Goal: Task Accomplishment & Management: Manage account settings

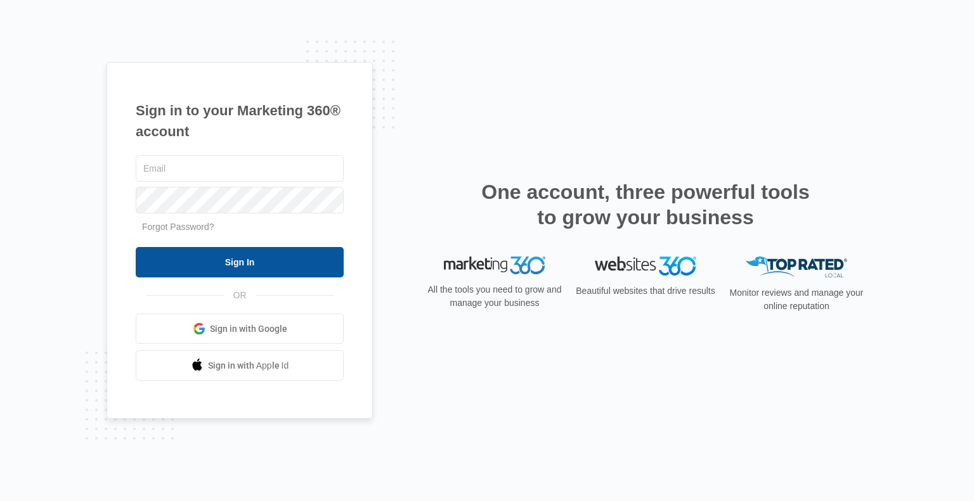
type input "[PERSON_NAME][EMAIL_ADDRESS][DOMAIN_NAME]"
click at [200, 268] on input "Sign In" at bounding box center [240, 262] width 208 height 30
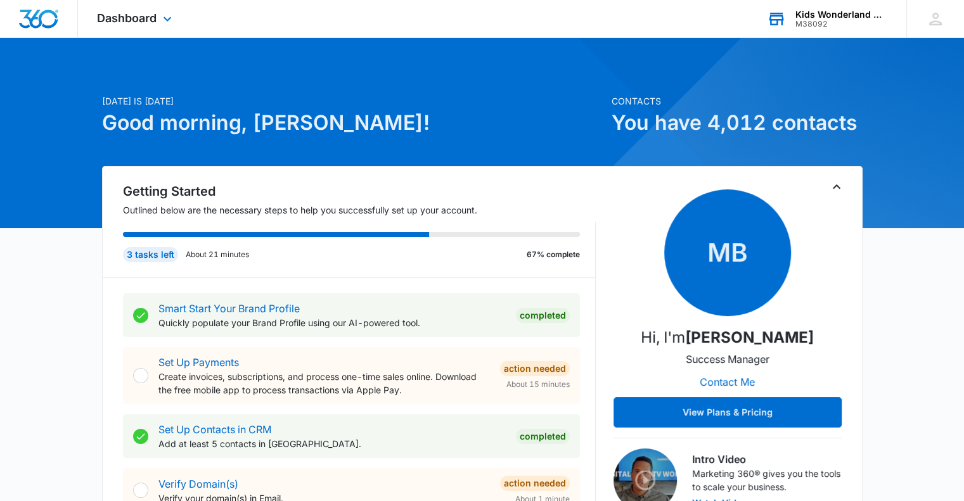
click at [838, 13] on div "Kids Wonderland McAllen [GEOGRAPHIC_DATA]" at bounding box center [842, 15] width 93 height 10
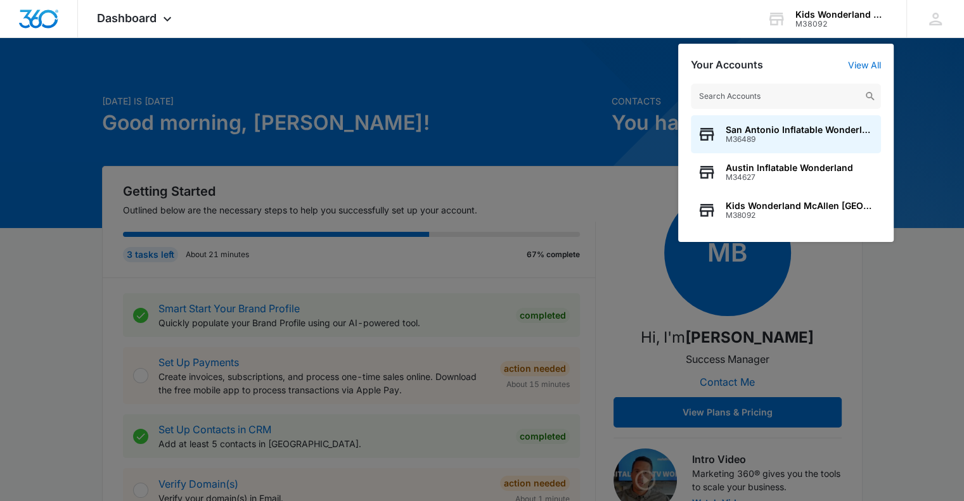
click at [490, 190] on div at bounding box center [482, 250] width 964 height 501
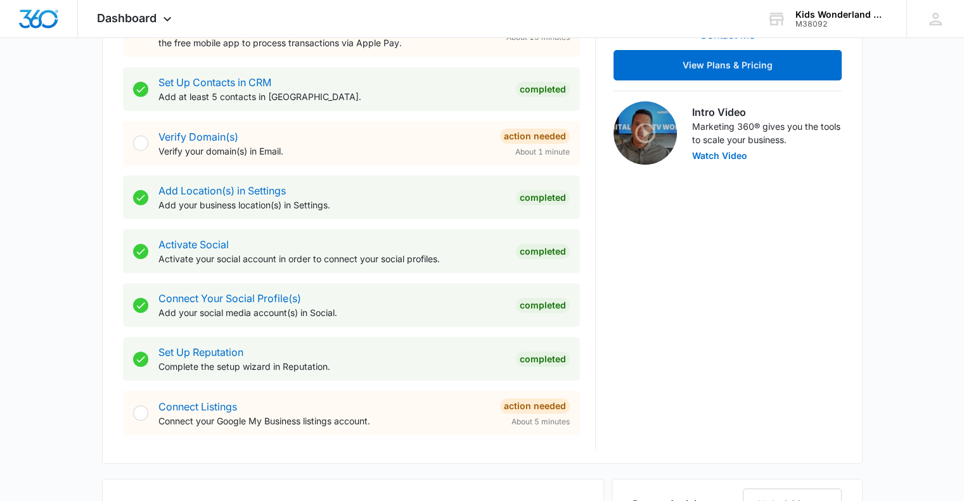
scroll to position [349, 0]
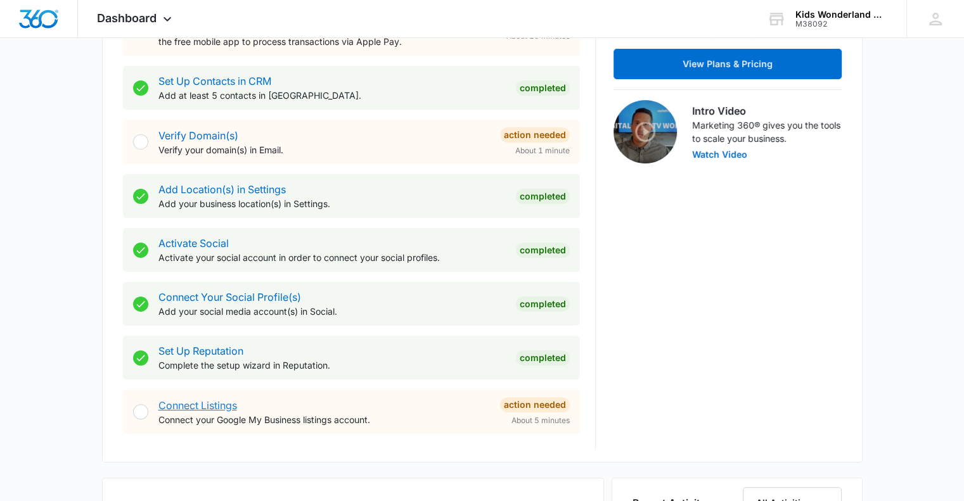
click at [195, 405] on link "Connect Listings" at bounding box center [197, 405] width 79 height 13
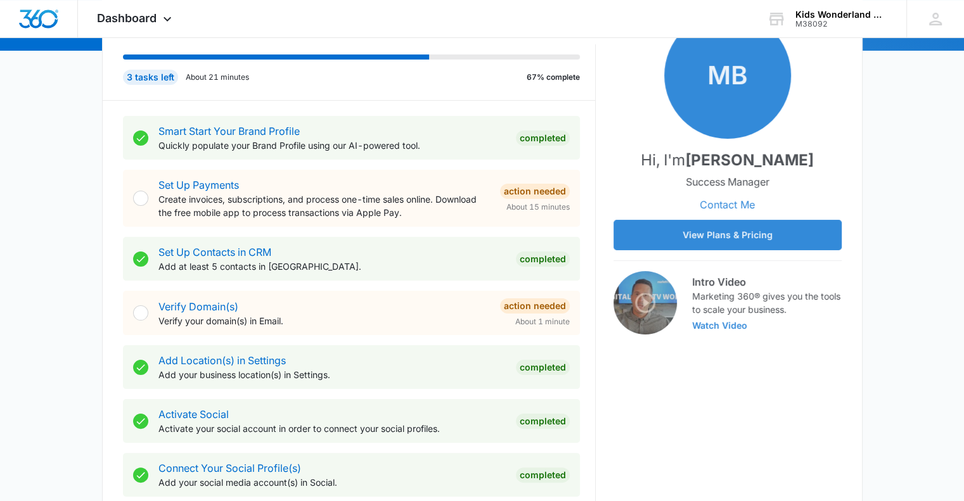
scroll to position [181, 0]
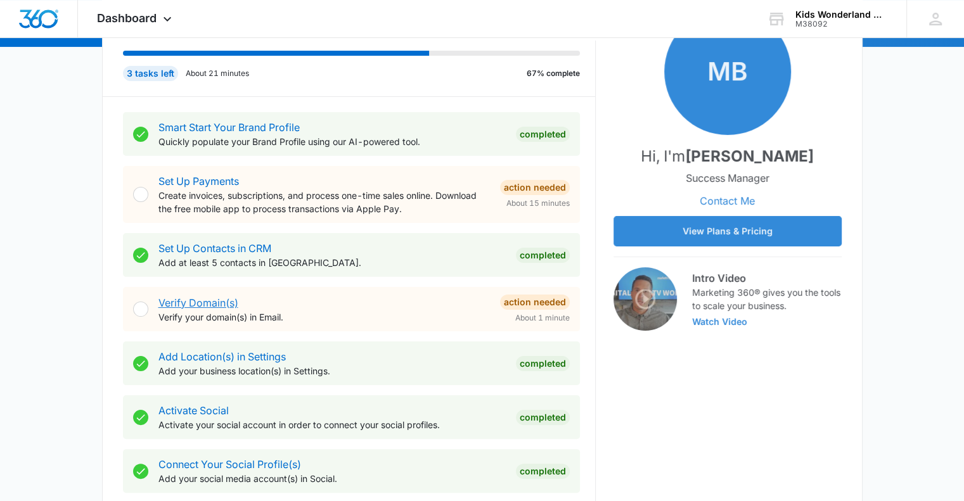
click at [209, 304] on link "Verify Domain(s)" at bounding box center [198, 303] width 80 height 13
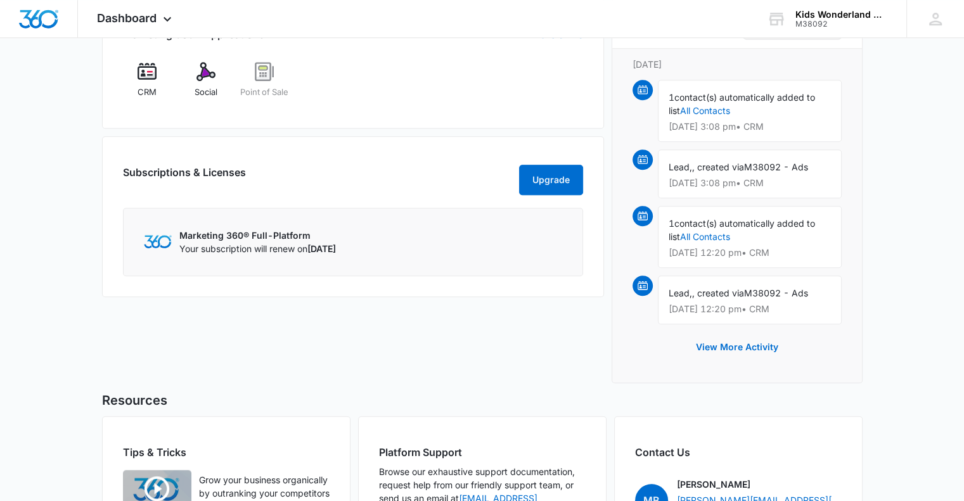
scroll to position [829, 0]
click at [714, 108] on link "All Contacts" at bounding box center [705, 110] width 50 height 11
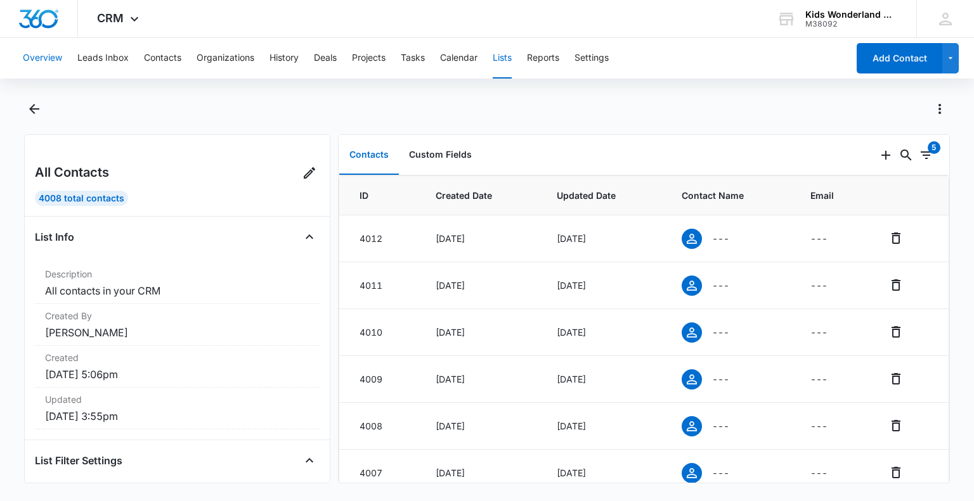
click at [28, 63] on button "Overview" at bounding box center [42, 58] width 39 height 41
